Goal: Transaction & Acquisition: Purchase product/service

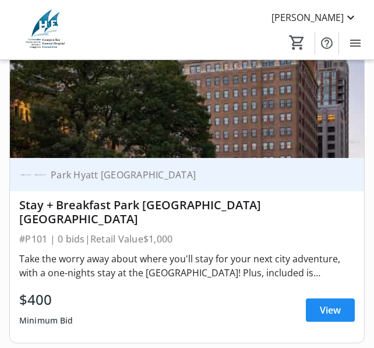
scroll to position [1514, 0]
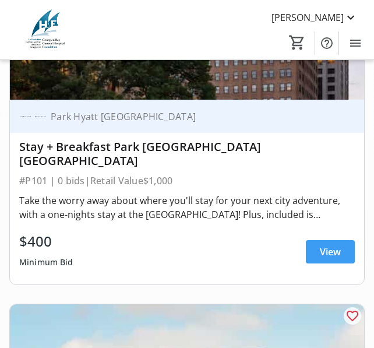
click at [324, 245] on span "View" at bounding box center [330, 252] width 21 height 14
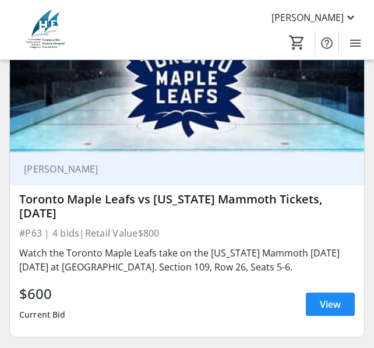
scroll to position [16301, 0]
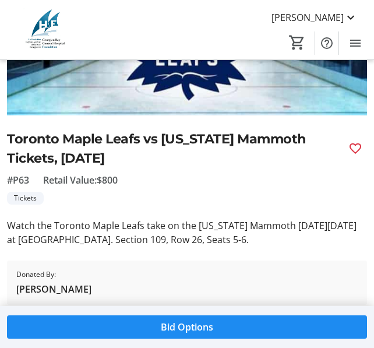
scroll to position [108, 0]
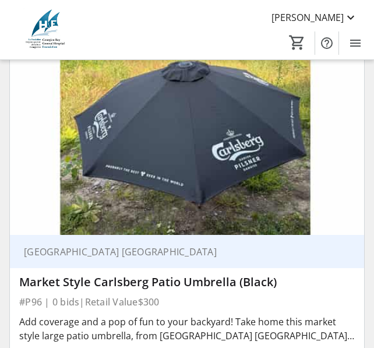
scroll to position [29458, 0]
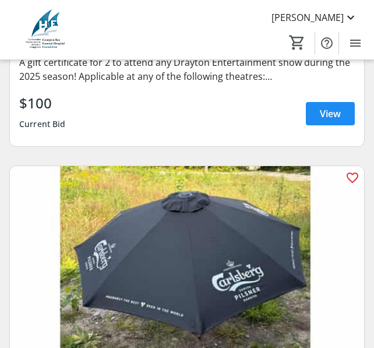
click at [39, 259] on img at bounding box center [187, 265] width 354 height 199
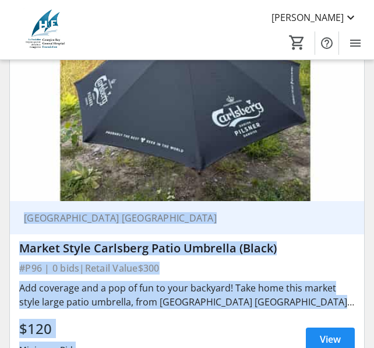
scroll to position [29676, 0]
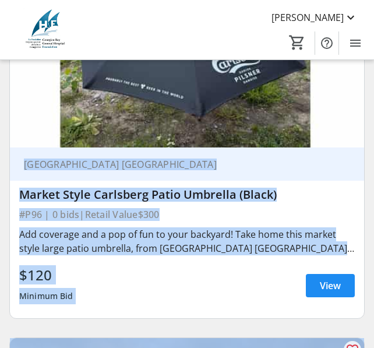
drag, startPoint x: 16, startPoint y: 295, endPoint x: 261, endPoint y: 224, distance: 255.2
click at [268, 225] on div "Carlsberg Canada Market Style Carlsberg Patio Umbrella (Black) #P96 | 0 bids | …" at bounding box center [187, 232] width 354 height 171
copy div "Carlsberg Canada Market Style Carlsberg Patio Umbrella (Black) #P96 | 0 bids | …"
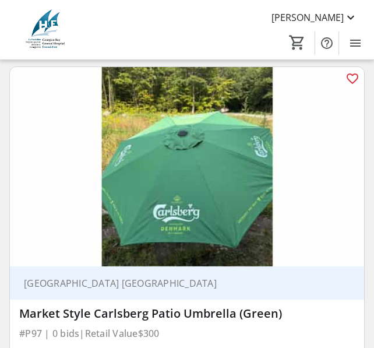
scroll to position [38991, 0]
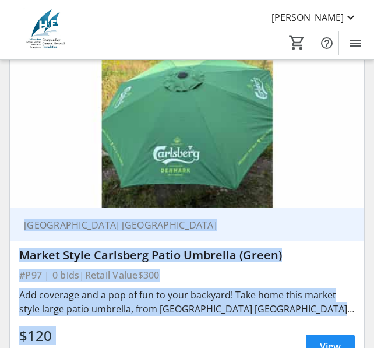
drag, startPoint x: 21, startPoint y: 116, endPoint x: 80, endPoint y: 256, distance: 152.4
click at [80, 256] on div "Carlsberg Canada Market Style Carlsberg Patio Umbrella (Green) #P97 | 0 bids | …" at bounding box center [187, 293] width 354 height 171
drag, startPoint x: 80, startPoint y: 256, endPoint x: 45, endPoint y: 179, distance: 84.7
copy div "Carlsberg Canada Market Style Carlsberg Patio Umbrella (Green) #P97 | 0 bids | …"
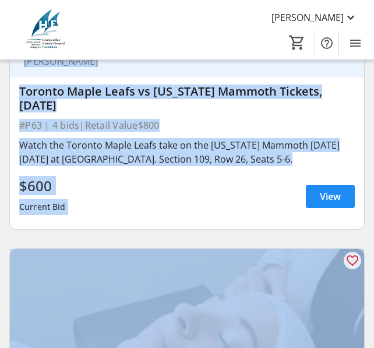
scroll to position [16501, 0]
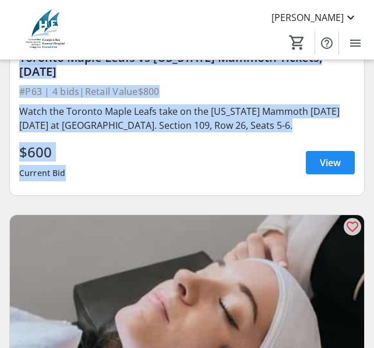
drag, startPoint x: 24, startPoint y: 236, endPoint x: 83, endPoint y: 118, distance: 132.8
click at [83, 118] on div "[PERSON_NAME] Toronto Maple Leafs vs [US_STATE] Mammoth Tickets, [DATE] #P63 | …" at bounding box center [187, 102] width 354 height 185
drag, startPoint x: 83, startPoint y: 118, endPoint x: 47, endPoint y: 94, distance: 43.4
copy div "[PERSON_NAME] Toronto Maple Leafs vs [US_STATE] Mammoth Tickets, [DATE] #P63 | …"
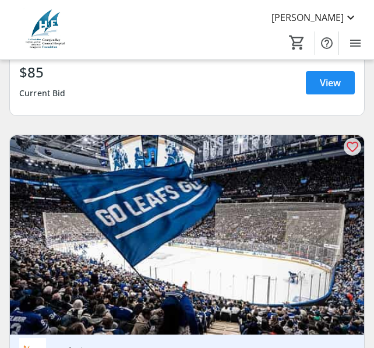
scroll to position [35014, 0]
